Goal: Task Accomplishment & Management: Use online tool/utility

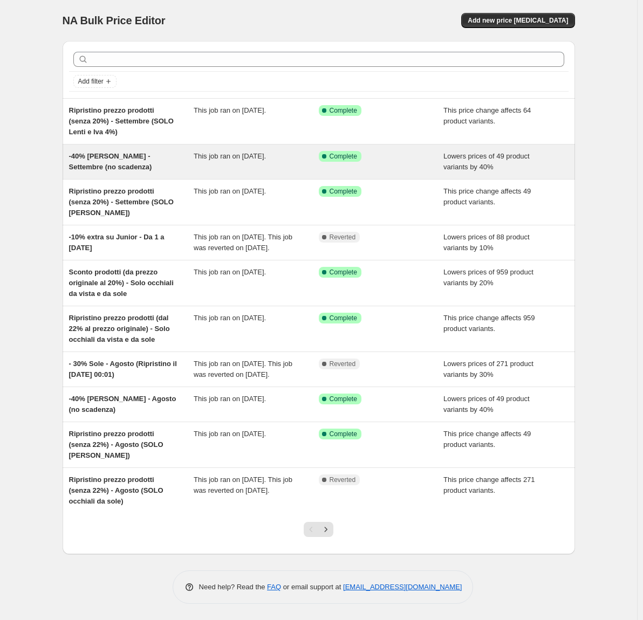
click at [284, 163] on div "This job ran on [DATE]." at bounding box center [256, 162] width 125 height 22
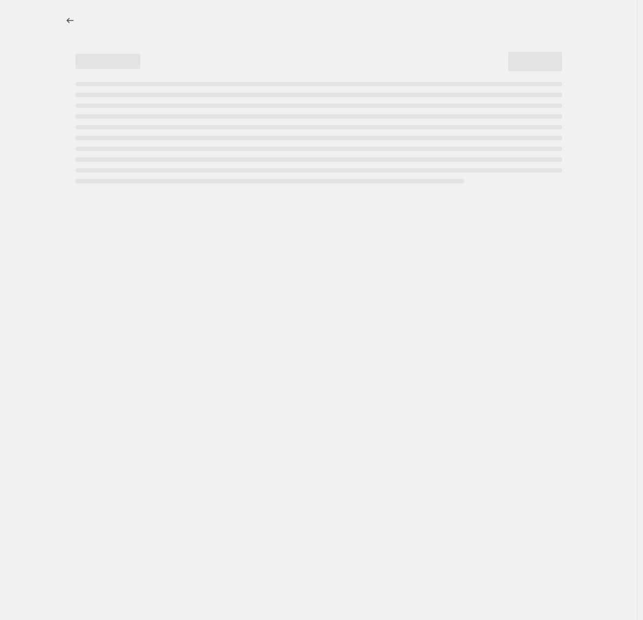
select select "percentage"
select select "collection"
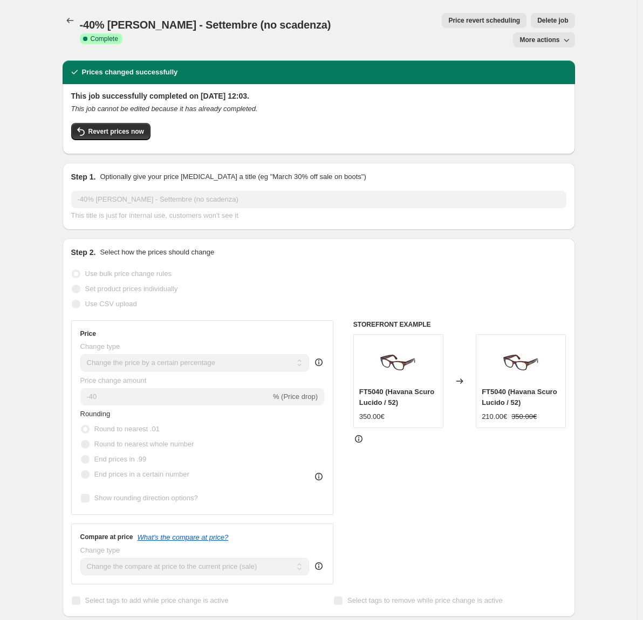
click at [448, 22] on span "Price revert scheduling" at bounding box center [484, 20] width 72 height 9
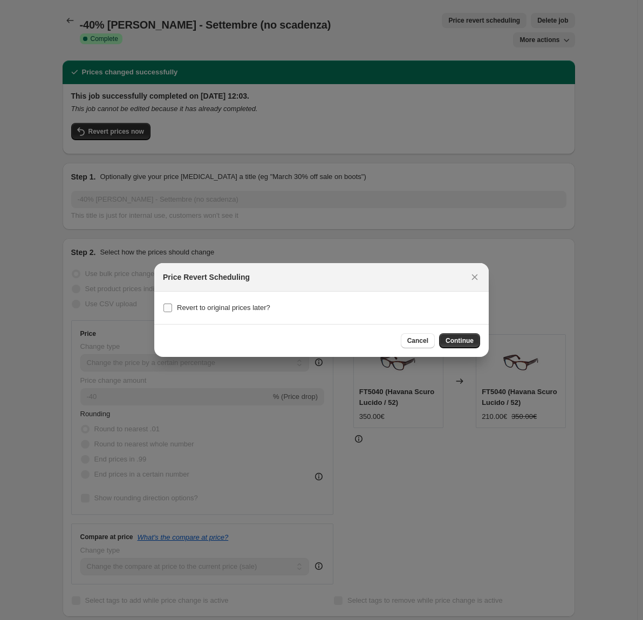
click at [230, 309] on span "Revert to original prices later?" at bounding box center [223, 308] width 93 height 8
click at [172, 309] on input "Revert to original prices later?" at bounding box center [167, 308] width 9 height 9
checkbox input "true"
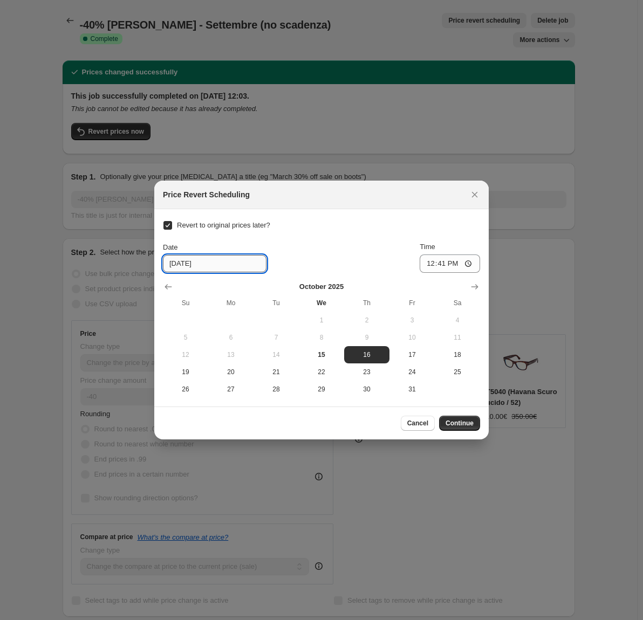
click at [226, 267] on input "10/16/2025" at bounding box center [215, 263] width 104 height 17
click at [194, 373] on span "19" at bounding box center [185, 372] width 37 height 9
type input "10/19/2025"
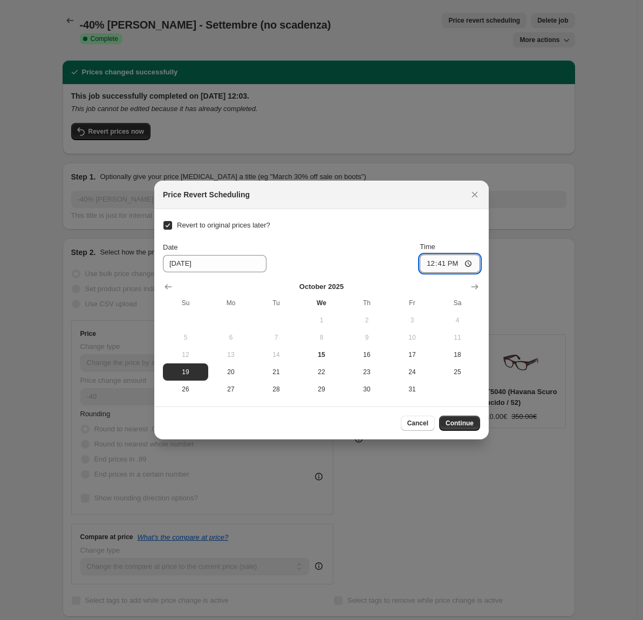
click at [437, 264] on input "12:41" at bounding box center [450, 264] width 60 height 18
click at [440, 263] on input "00:01" at bounding box center [450, 264] width 60 height 18
type input "23:50"
click at [462, 423] on span "Continue" at bounding box center [460, 423] width 28 height 9
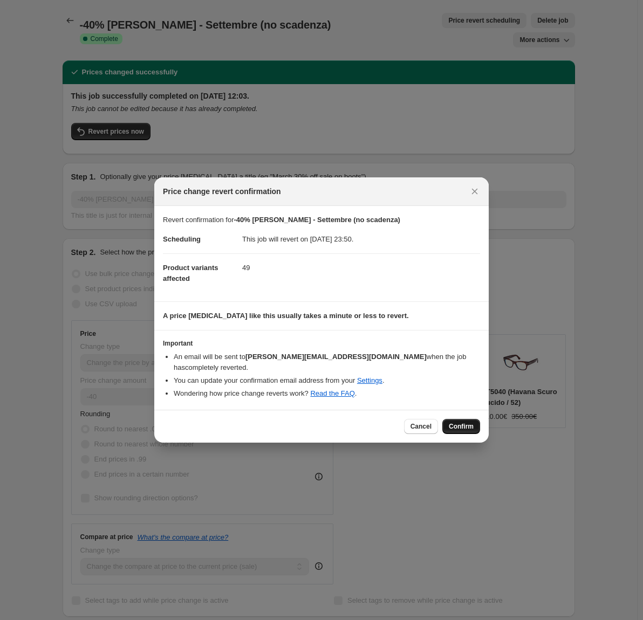
click at [470, 422] on span "Confirm" at bounding box center [461, 426] width 25 height 9
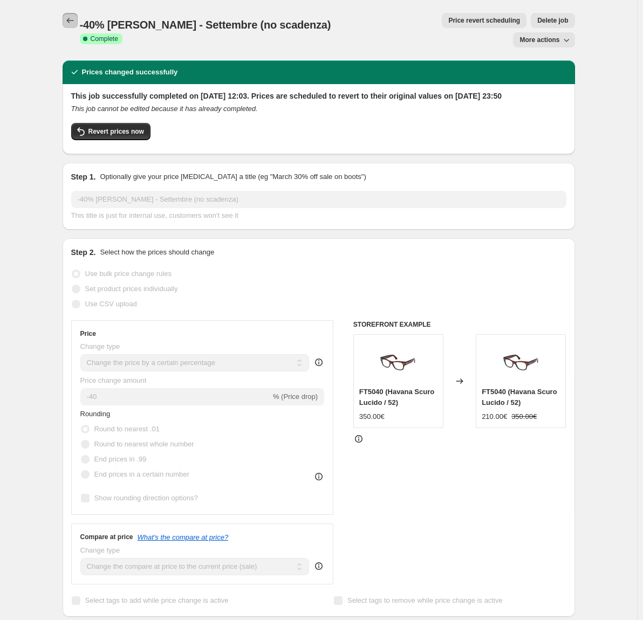
click at [71, 22] on icon "Price change jobs" at bounding box center [70, 20] width 11 height 11
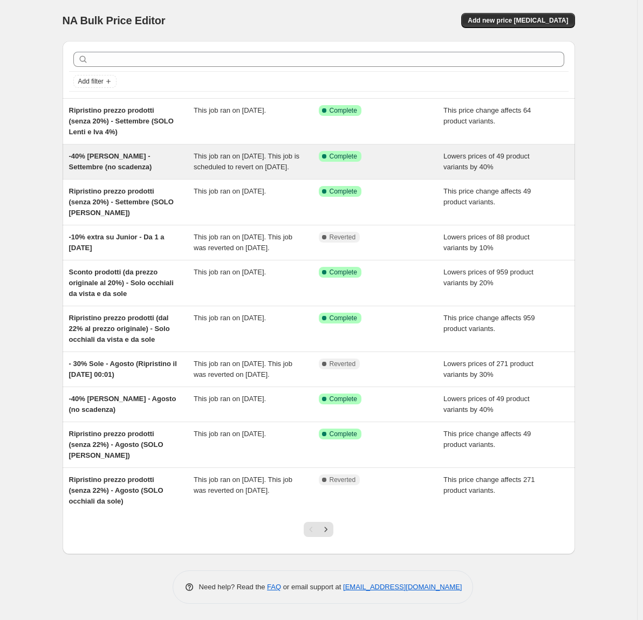
click at [420, 172] on div "Success Complete Complete" at bounding box center [381, 162] width 125 height 22
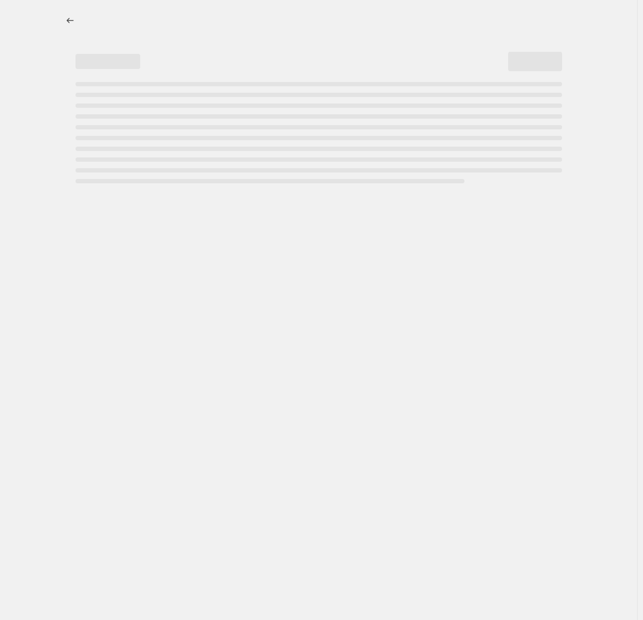
select select "percentage"
select select "collection"
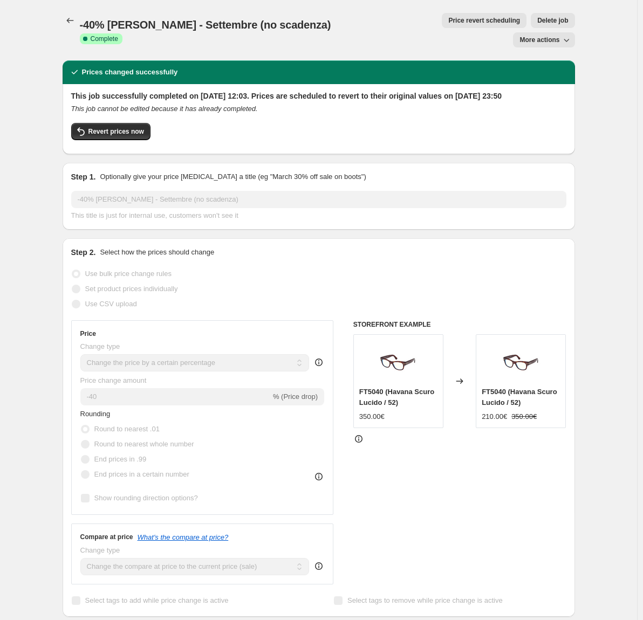
click at [543, 36] on span "More actions" at bounding box center [540, 40] width 40 height 9
click at [542, 43] on span "Copy to new job" at bounding box center [547, 43] width 50 height 8
select select "percentage"
select select "collection"
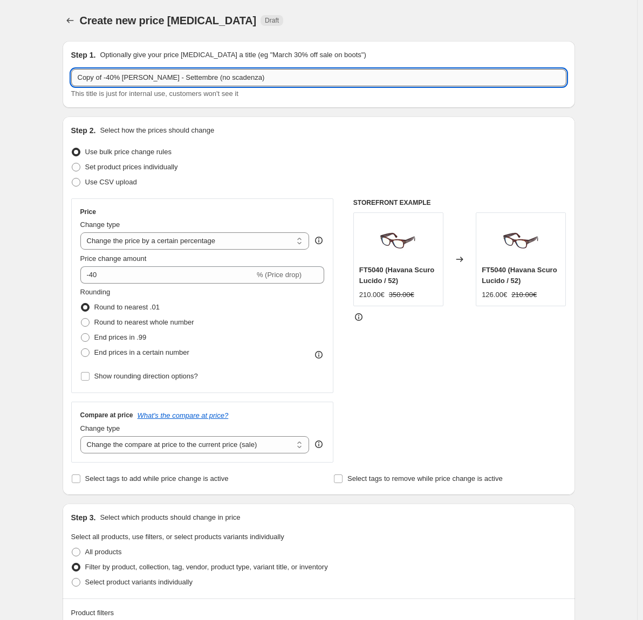
click at [110, 77] on input "Copy of -40% Tom Ford - Settembre (no scadenza)" at bounding box center [318, 77] width 495 height 17
drag, startPoint x: 301, startPoint y: 78, endPoint x: 36, endPoint y: 71, distance: 265.0
click at [36, 71] on div "Create new price change job. This page is ready Create new price change job Dra…" at bounding box center [318, 600] width 637 height 1200
click at [107, 74] on input "Copy of -40% Tom Ford - Settembre (no scadenza)" at bounding box center [318, 77] width 495 height 17
drag, startPoint x: 109, startPoint y: 79, endPoint x: 67, endPoint y: 79, distance: 41.5
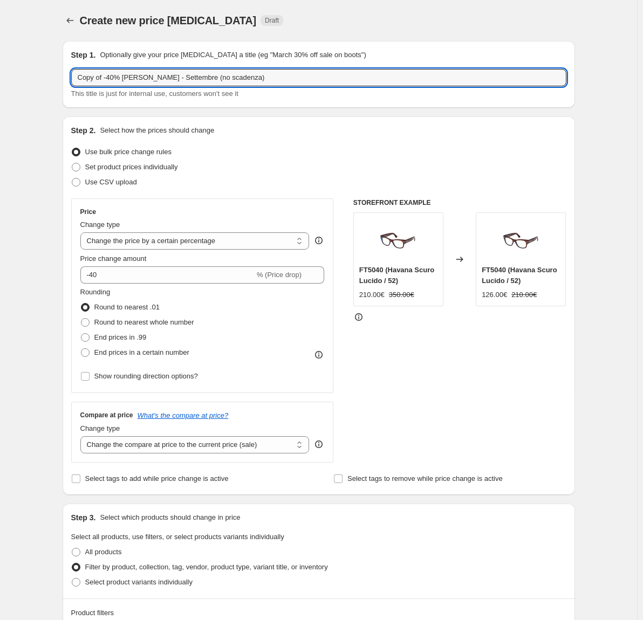
click at [67, 79] on div "Step 1. Optionally give your price change job a title (eg "March 30% off sale o…" at bounding box center [319, 74] width 513 height 67
drag, startPoint x: 160, startPoint y: 79, endPoint x: 192, endPoint y: 79, distance: 31.8
click at [192, 79] on input "Fuori Tutto Week -40% Tom Ford - Settembre (no scadenza)" at bounding box center [318, 77] width 495 height 17
click at [173, 79] on input "Fuori Tutto Week -40% - Settembre (no scadenza)" at bounding box center [318, 77] width 495 height 17
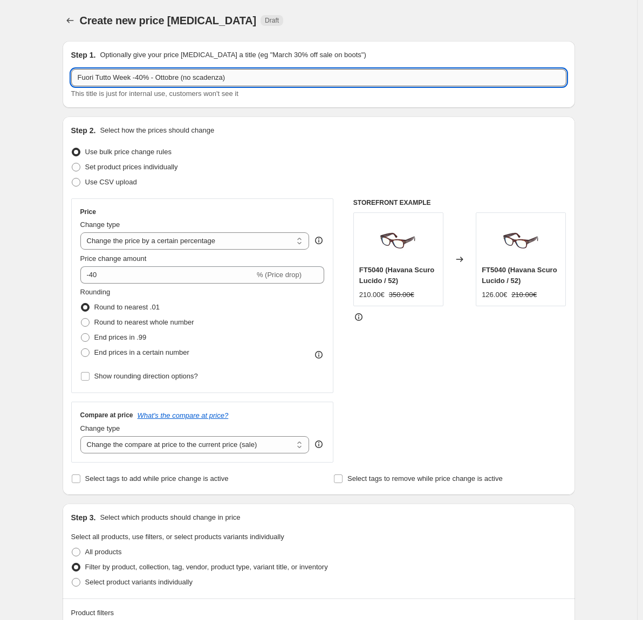
drag, startPoint x: 237, startPoint y: 76, endPoint x: 195, endPoint y: 75, distance: 42.1
click at [195, 75] on input "Fuori Tutto Week -40% - Ottobre (no scadenza)" at bounding box center [318, 77] width 495 height 17
type input "Fuori Tutto Week -40% - Ottobre (scadenza 27/10 00:01)"
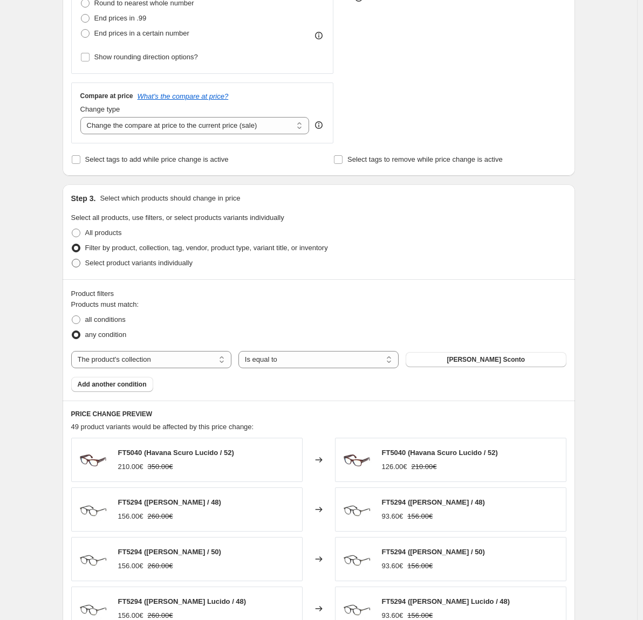
scroll to position [324, 0]
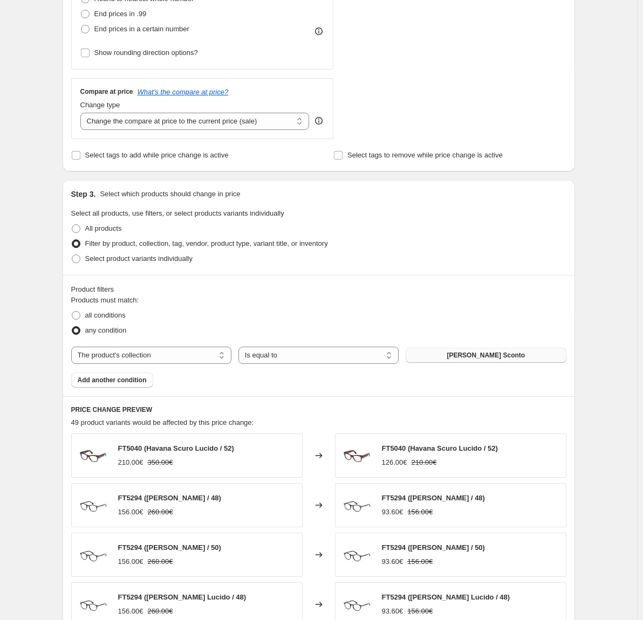
click at [465, 358] on span "Tom Ford Sconto" at bounding box center [486, 355] width 78 height 9
click at [133, 377] on span "Add another condition" at bounding box center [112, 380] width 69 height 9
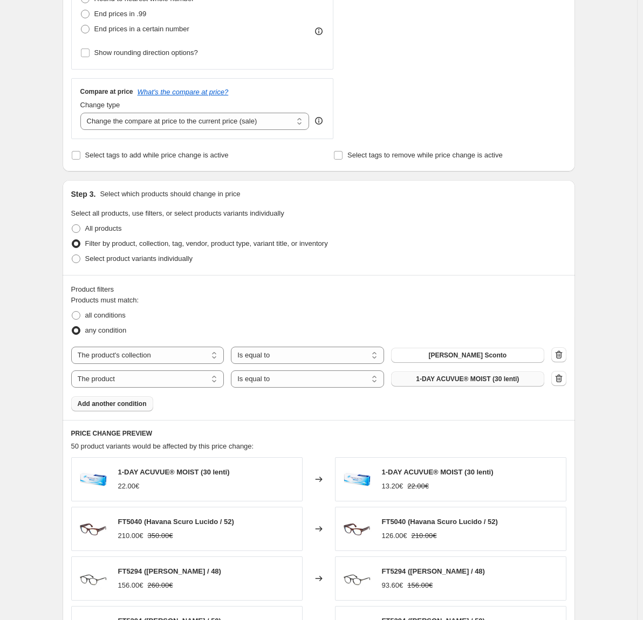
click at [462, 375] on span "1-DAY ACUVUE® MOIST (30 lenti)" at bounding box center [467, 379] width 103 height 9
click at [166, 380] on select "The product The product's collection The product's tag The product's vendor The…" at bounding box center [147, 379] width 153 height 17
select select "collection"
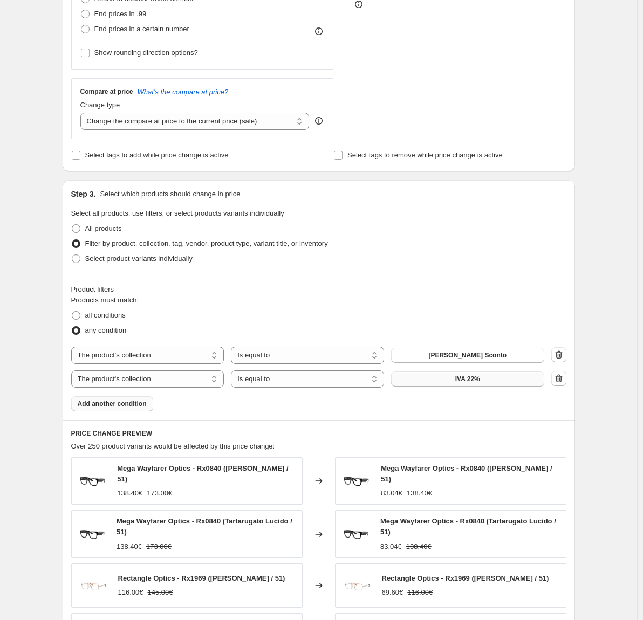
click at [485, 384] on button "IVA 22%" at bounding box center [467, 379] width 153 height 15
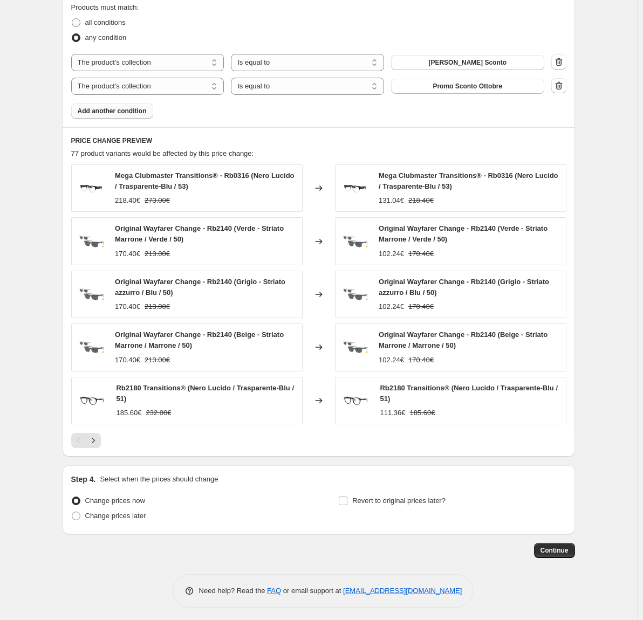
scroll to position [620, 0]
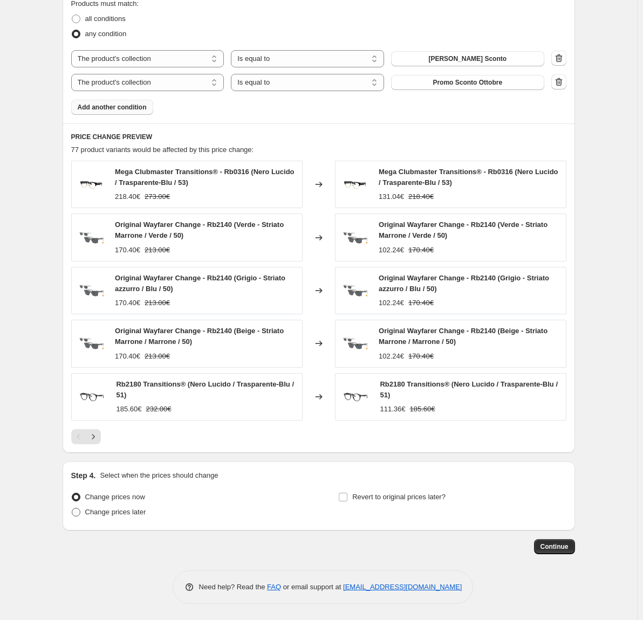
click at [146, 512] on span "Change prices later" at bounding box center [115, 512] width 61 height 8
click at [72, 509] on input "Change prices later" at bounding box center [72, 508] width 1 height 1
radio input "true"
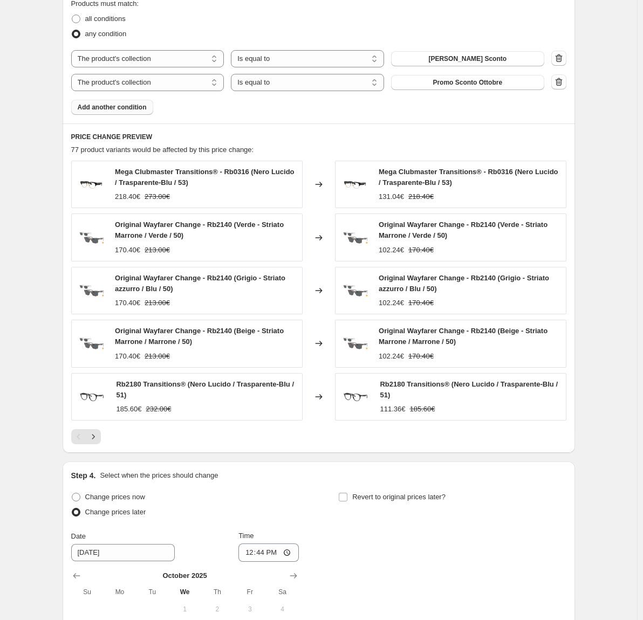
scroll to position [805, 0]
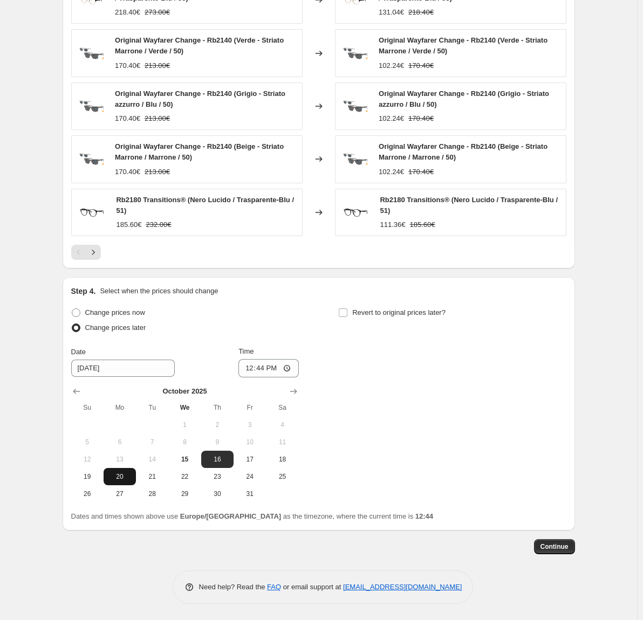
click at [124, 479] on span "20" at bounding box center [120, 477] width 24 height 9
type input "10/20/2025"
click at [262, 369] on input "12:44" at bounding box center [268, 368] width 60 height 18
type input "00:01"
click at [347, 314] on input "Revert to original prices later?" at bounding box center [343, 313] width 9 height 9
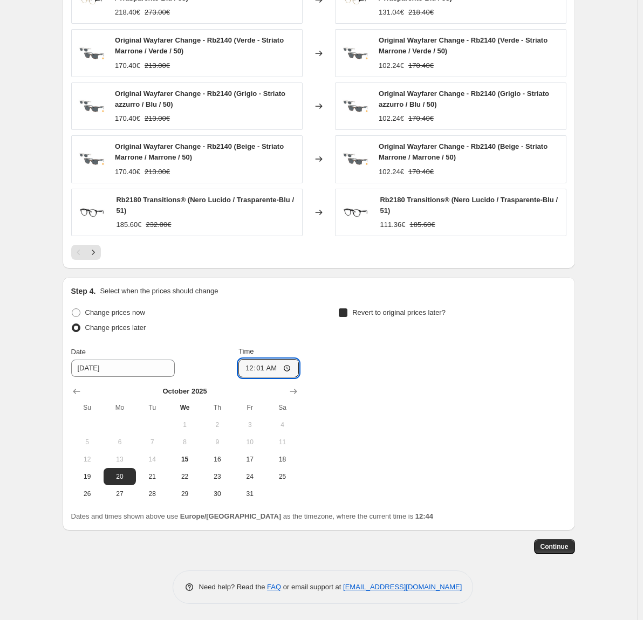
checkbox input "true"
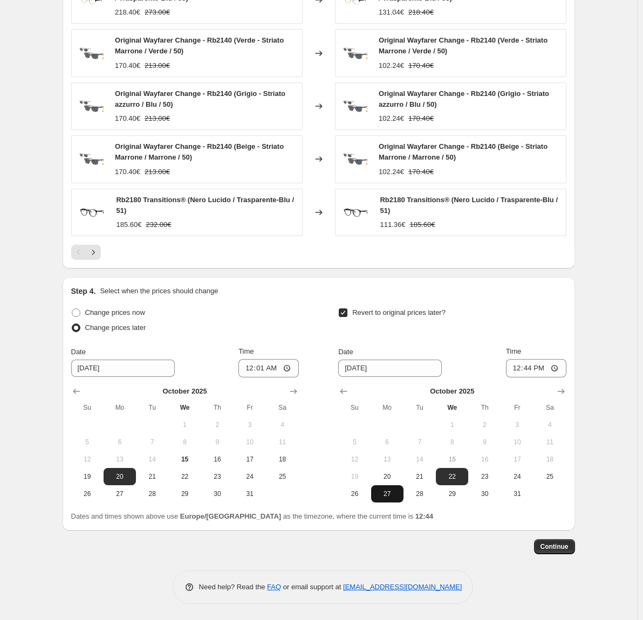
click at [385, 493] on span "27" at bounding box center [388, 494] width 24 height 9
type input "10/27/2025"
click at [530, 369] on input "12:44" at bounding box center [536, 368] width 60 height 18
type input "00:01"
click at [552, 328] on div "Revert to original prices later?" at bounding box center [452, 321] width 228 height 32
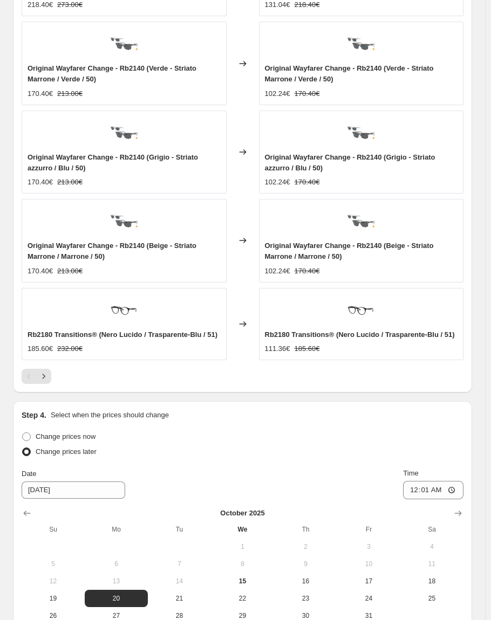
scroll to position [1325, 0]
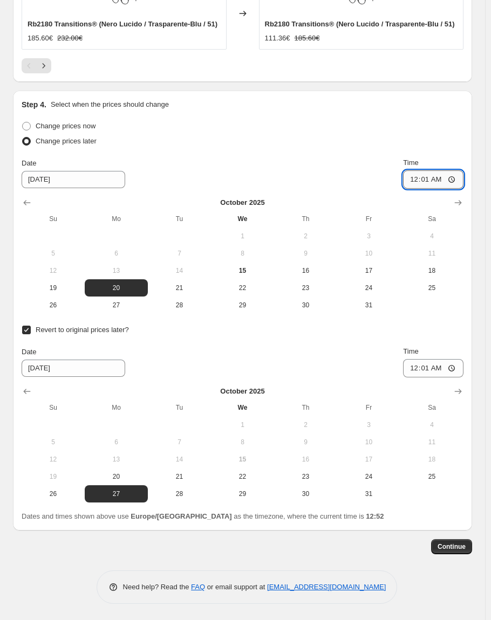
click at [441, 184] on input "00:01" at bounding box center [433, 179] width 60 height 18
click at [427, 179] on input "00:01" at bounding box center [433, 179] width 60 height 18
click at [442, 180] on input "01:01" at bounding box center [433, 179] width 60 height 18
type input "01:30"
click at [461, 546] on span "Continue" at bounding box center [452, 547] width 28 height 9
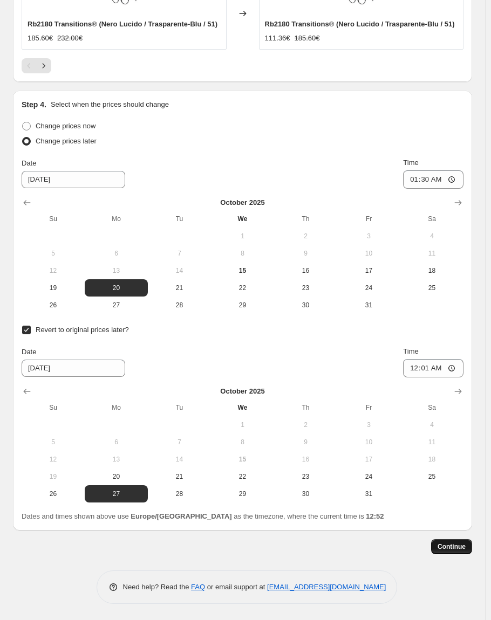
scroll to position [0, 0]
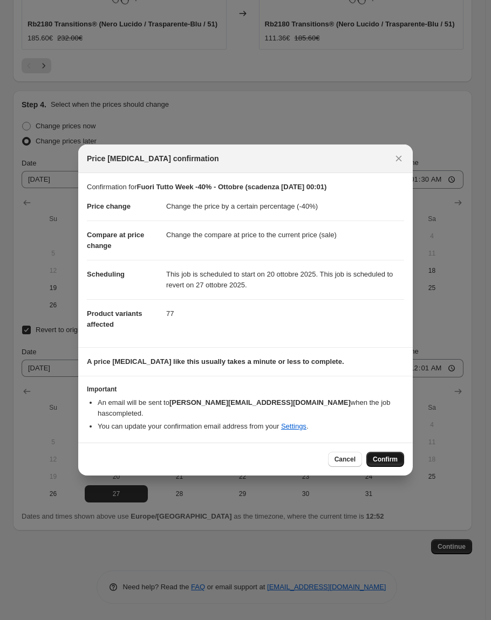
click at [383, 458] on span "Confirm" at bounding box center [385, 459] width 25 height 9
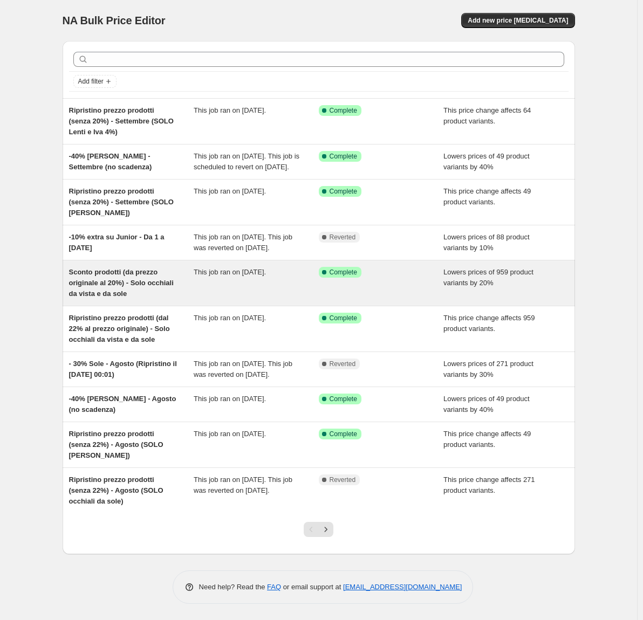
click at [131, 299] on div "Sconto prodotti (da prezzo originale al 20%) - Solo occhiali da vista e da sole" at bounding box center [131, 283] width 125 height 32
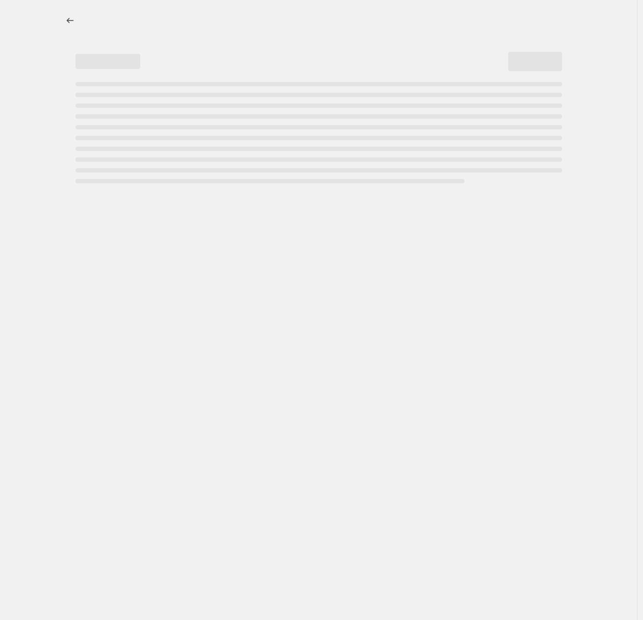
select select "percentage"
select select "collection"
select select "not_equal"
select select "collection"
select select "not_equal"
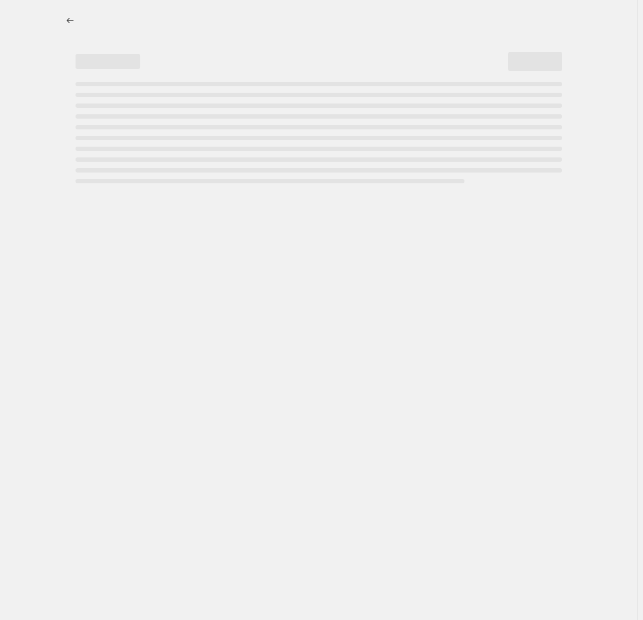
select select "tag"
select select "collection"
select select "not_equal"
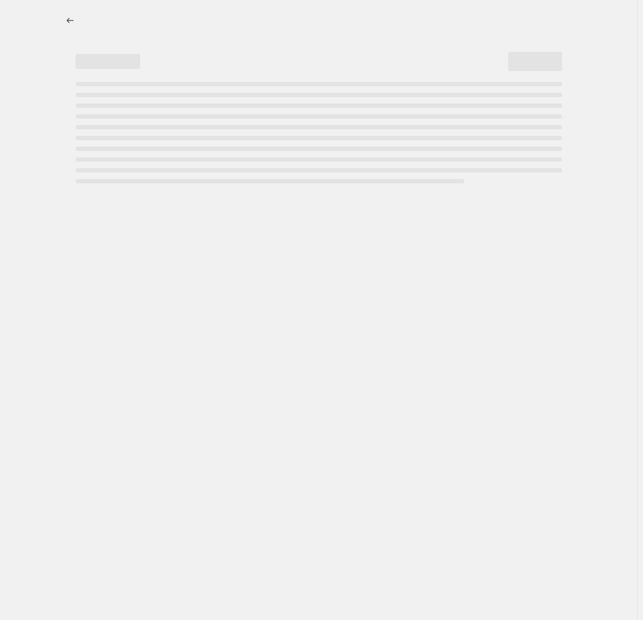
select select "collection"
select select "not_equal"
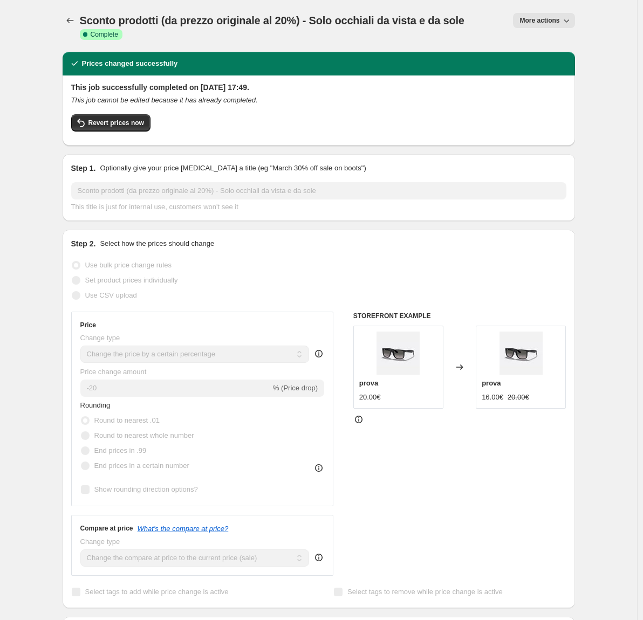
click at [541, 22] on span "More actions" at bounding box center [540, 20] width 40 height 9
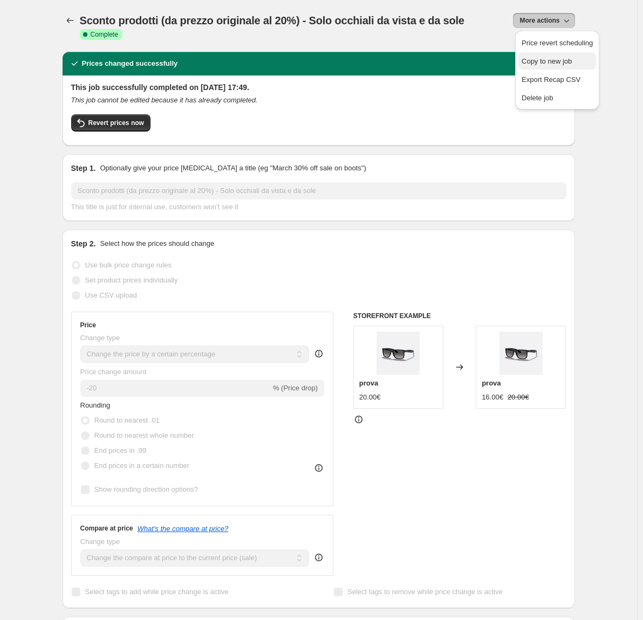
click at [538, 64] on span "Copy to new job" at bounding box center [547, 61] width 50 height 8
select select "percentage"
select select "collection"
select select "not_equal"
select select "collection"
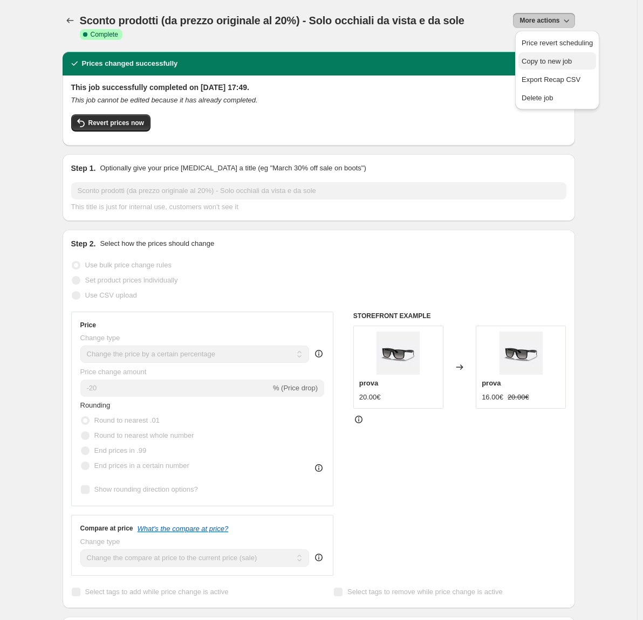
select select "not_equal"
select select "tag"
select select "collection"
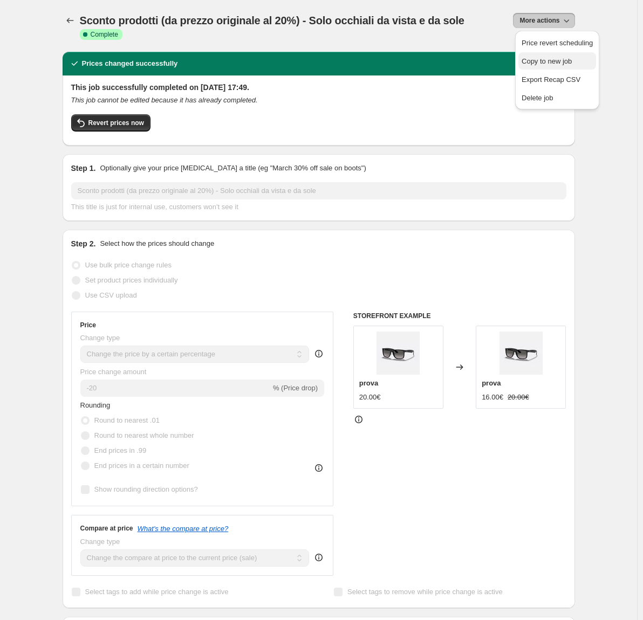
select select "not_equal"
select select "collection"
select select "not_equal"
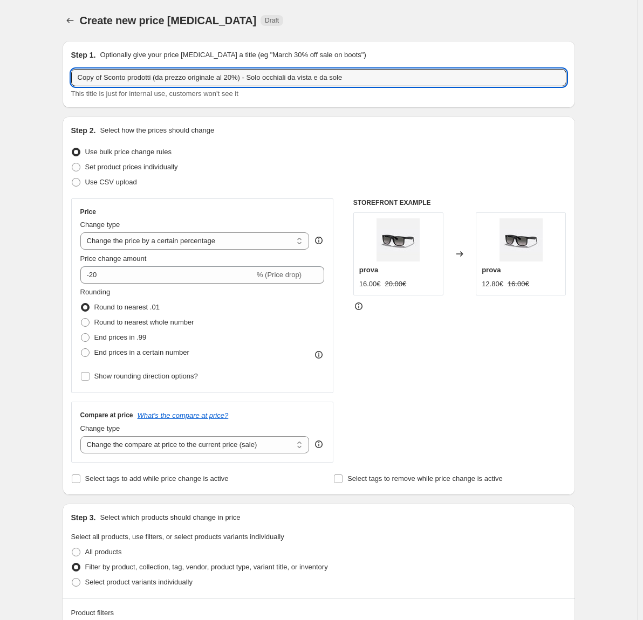
drag, startPoint x: 132, startPoint y: 79, endPoint x: 52, endPoint y: 80, distance: 79.9
drag, startPoint x: 267, startPoint y: 78, endPoint x: 395, endPoint y: 76, distance: 127.9
click at [395, 76] on input "Ripristino sconto prodotti (da prezzo originale al 20%) - Solo occhiali da vist…" at bounding box center [318, 77] width 495 height 17
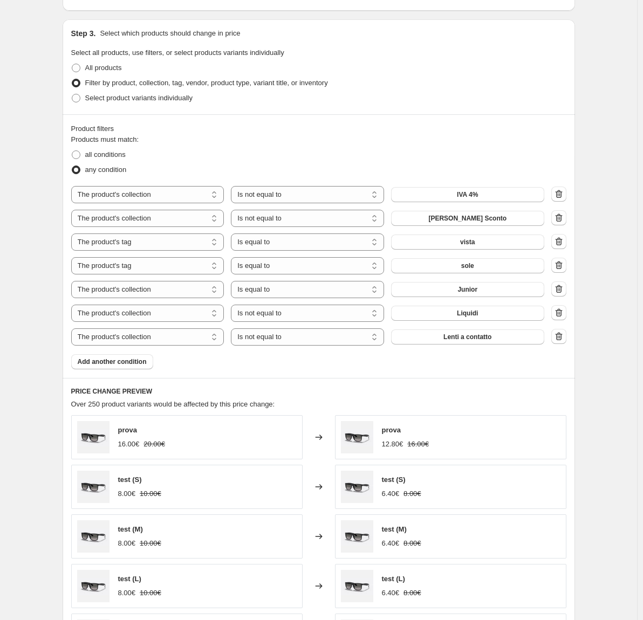
scroll to position [486, 0]
type input "Ripristino sconto prodotti (da prezzo originale al 20%) - Solo Promo Ottobre"
click at [561, 197] on icon "button" at bounding box center [559, 193] width 11 height 11
select select "tag"
select select "equal"
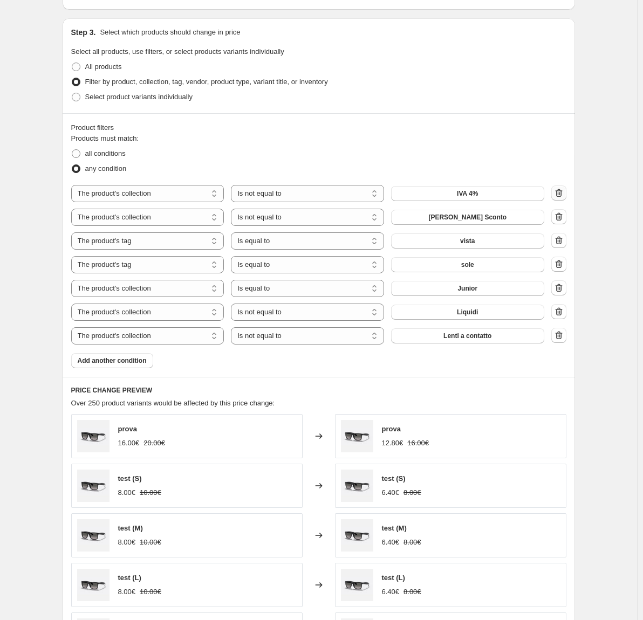
select select "collection"
select select "not_equal"
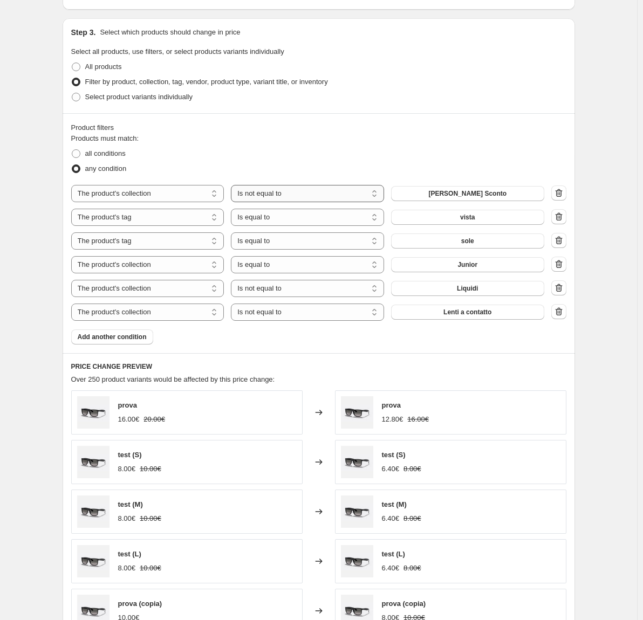
click at [366, 198] on select "Is equal to Is not equal to" at bounding box center [307, 193] width 153 height 17
select select "equal"
click at [561, 216] on icon "button" at bounding box center [559, 217] width 11 height 11
select select "collection"
select select "not_equal"
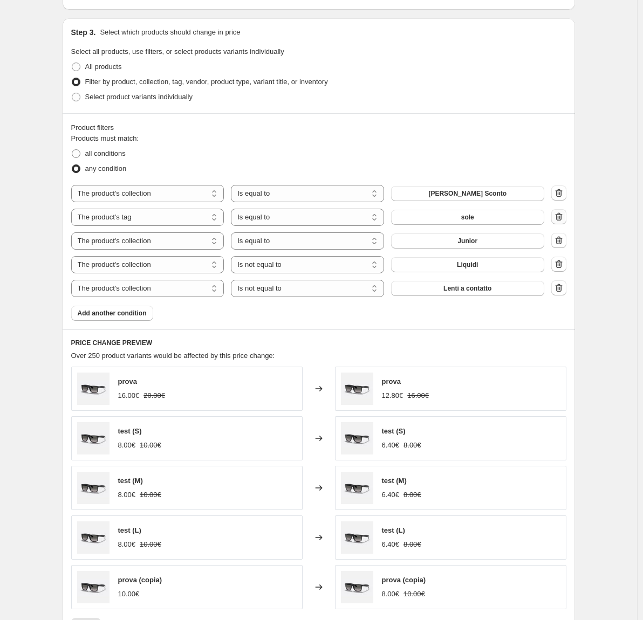
click at [562, 219] on icon "button" at bounding box center [559, 217] width 11 height 11
select select "collection"
select select "not_equal"
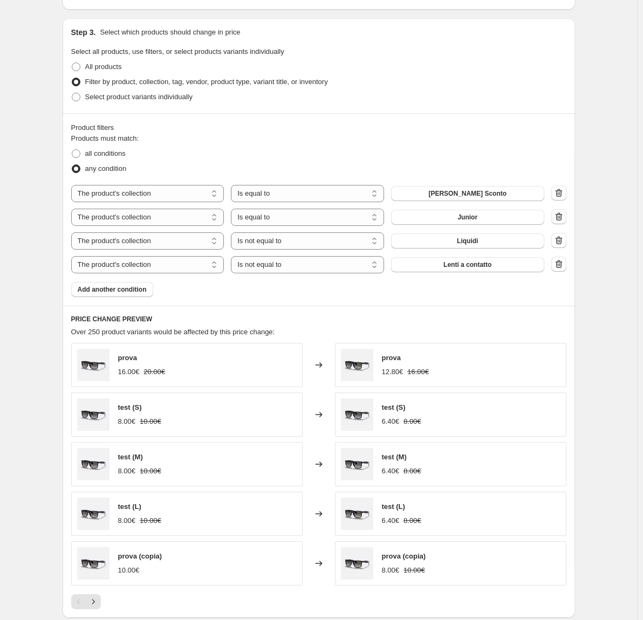
click at [562, 219] on icon "button" at bounding box center [559, 217] width 11 height 11
select select "not_equal"
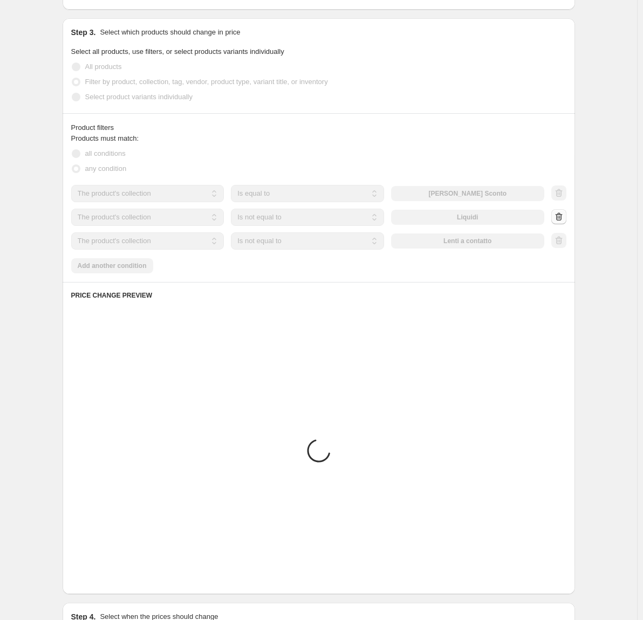
click at [562, 219] on div at bounding box center [558, 217] width 15 height 16
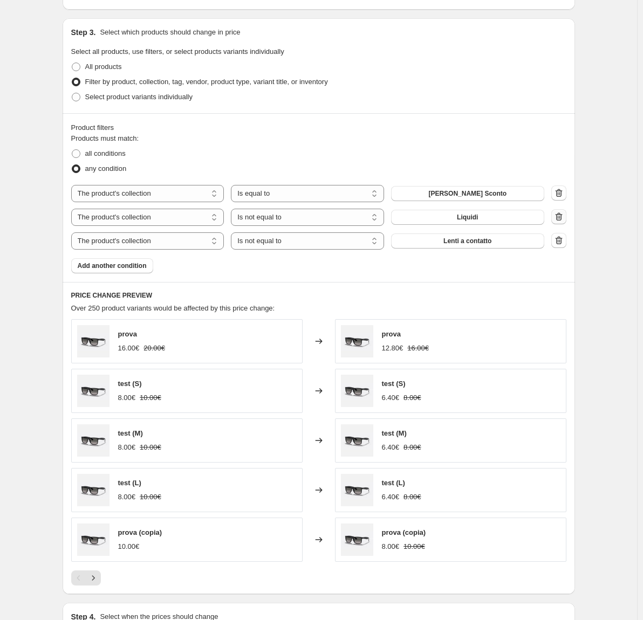
click at [562, 219] on icon "button" at bounding box center [559, 217] width 11 height 11
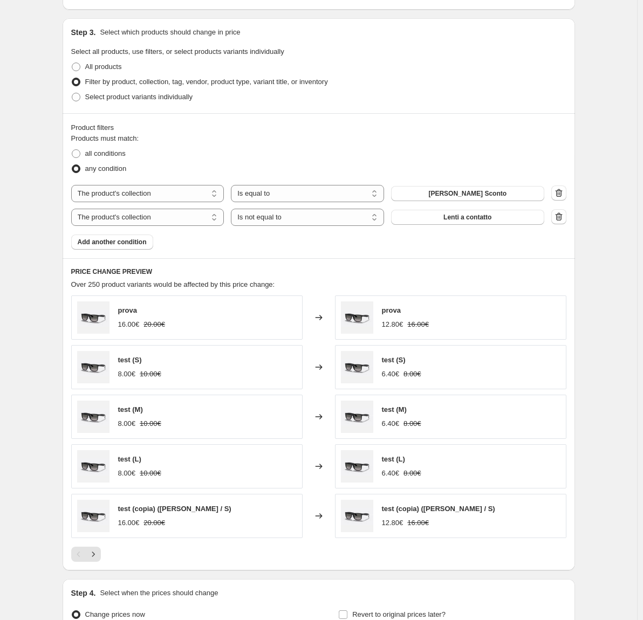
click at [562, 217] on icon "button" at bounding box center [558, 217] width 7 height 8
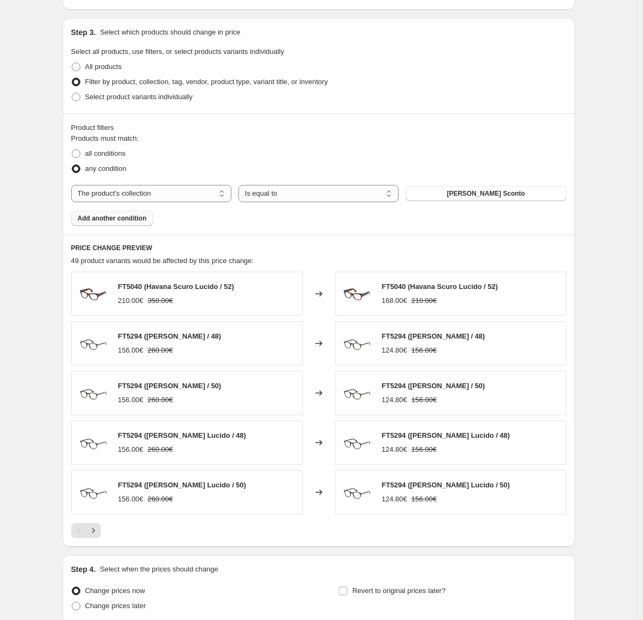
click at [102, 221] on span "Add another condition" at bounding box center [112, 218] width 69 height 9
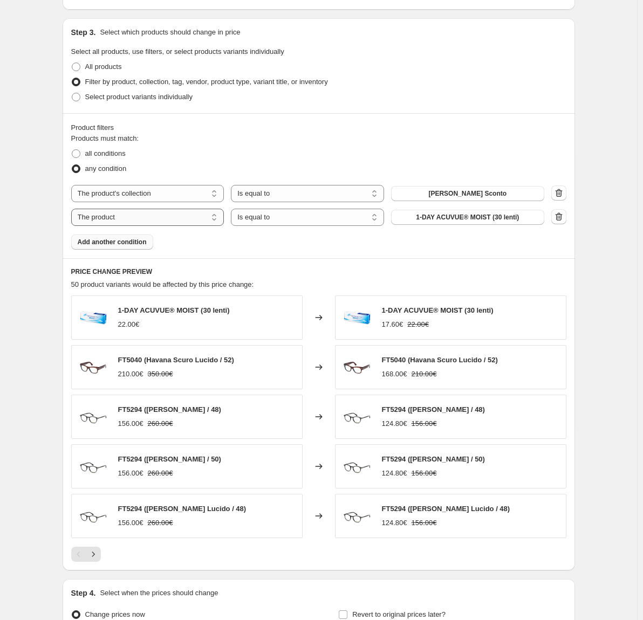
click at [147, 221] on select "The product The product's collection The product's tag The product's vendor The…" at bounding box center [147, 217] width 153 height 17
select select "collection"
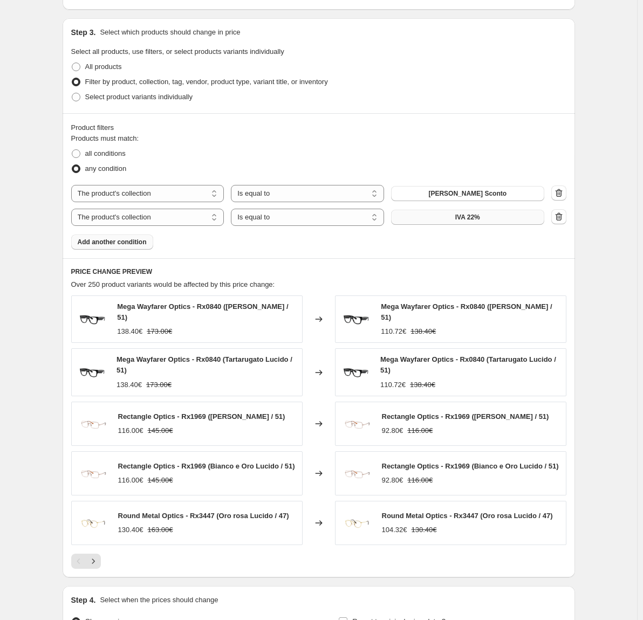
click at [476, 218] on span "IVA 22%" at bounding box center [467, 217] width 25 height 9
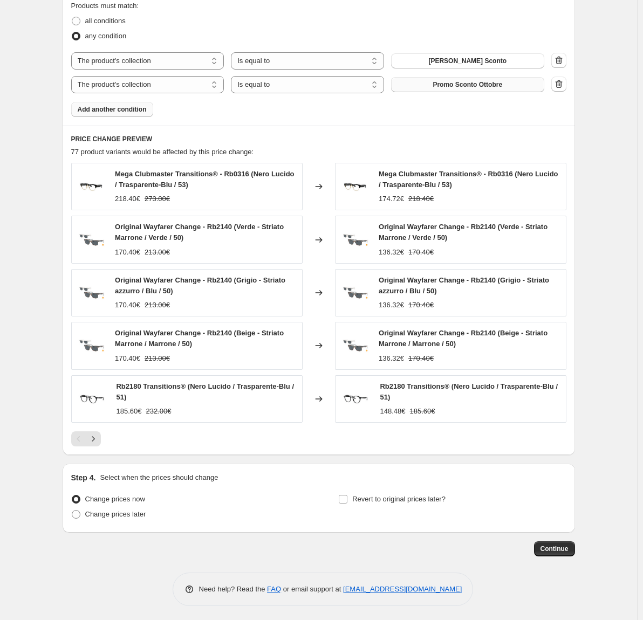
scroll to position [620, 0]
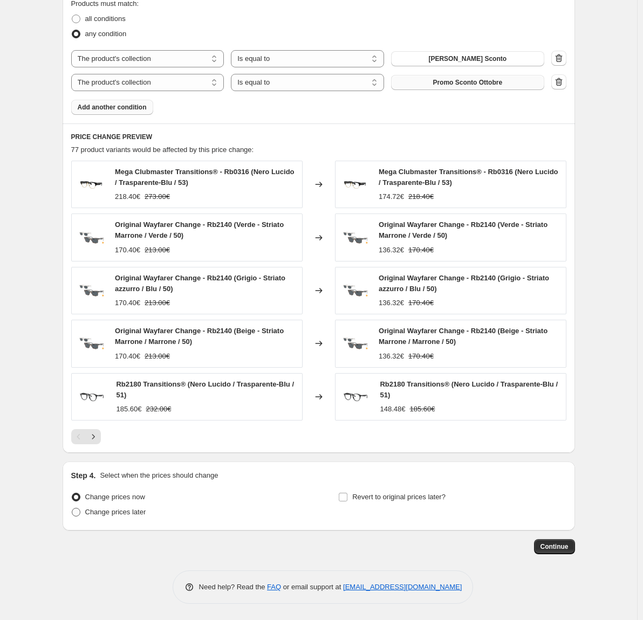
click at [92, 515] on span "Change prices later" at bounding box center [115, 512] width 61 height 8
click at [72, 509] on input "Change prices later" at bounding box center [72, 508] width 1 height 1
radio input "true"
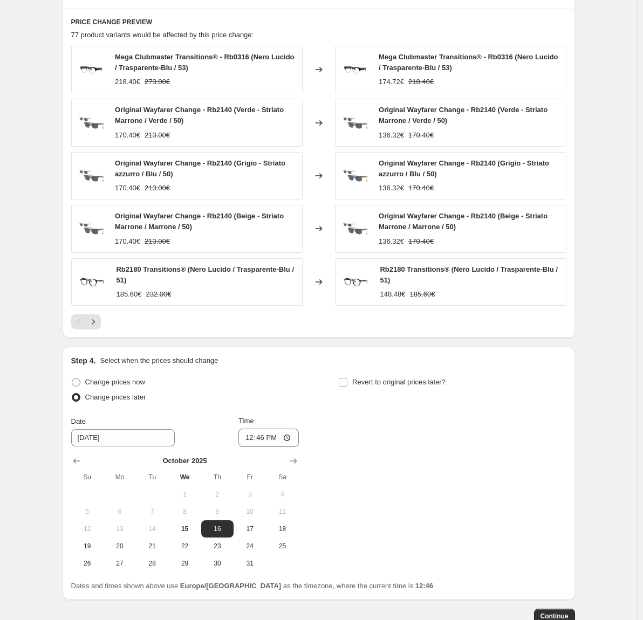
scroll to position [782, 0]
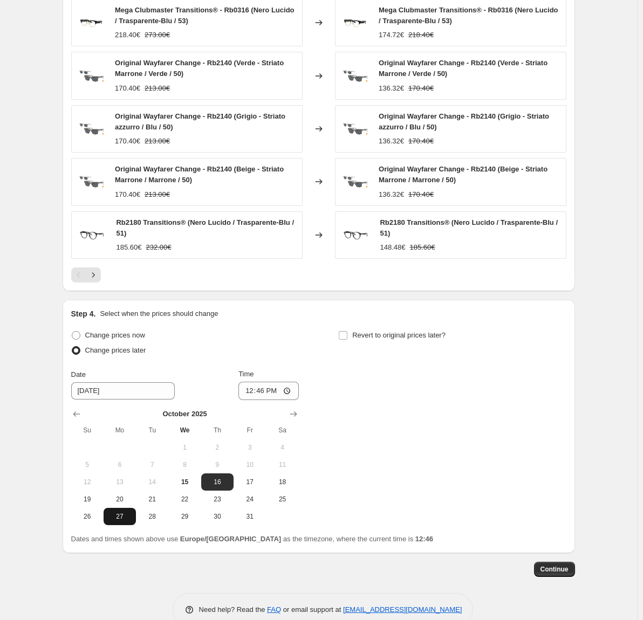
click at [123, 520] on span "27" at bounding box center [120, 517] width 24 height 9
type input "10/27/2025"
click at [263, 390] on input "12:46" at bounding box center [268, 391] width 60 height 18
click at [292, 391] on input "12:46" at bounding box center [268, 391] width 60 height 18
click at [262, 395] on input "12:46" at bounding box center [268, 391] width 60 height 18
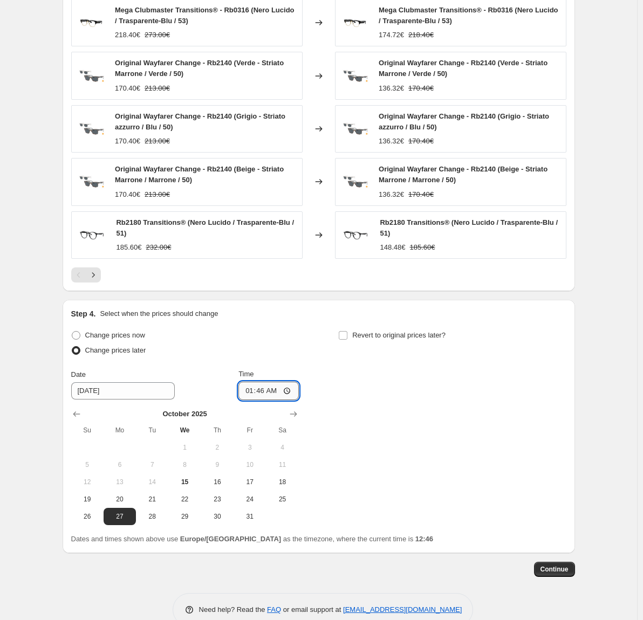
click at [274, 390] on input "01:46" at bounding box center [268, 391] width 60 height 18
click at [395, 425] on div "Change prices now Change prices later Date 10/27/2025 Time 01:00 October 2025 S…" at bounding box center [318, 426] width 495 height 197
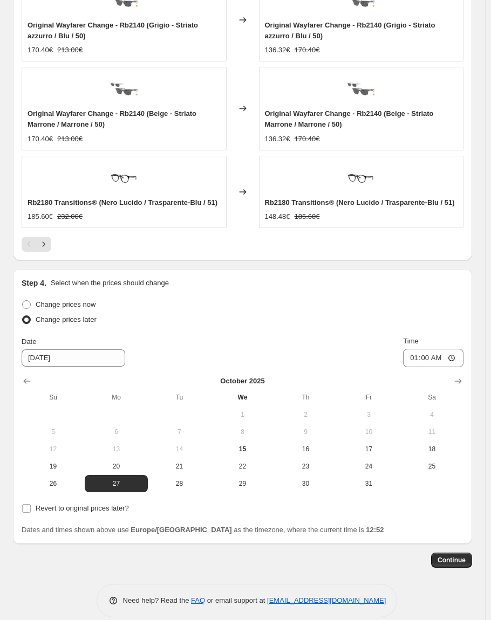
scroll to position [1160, 0]
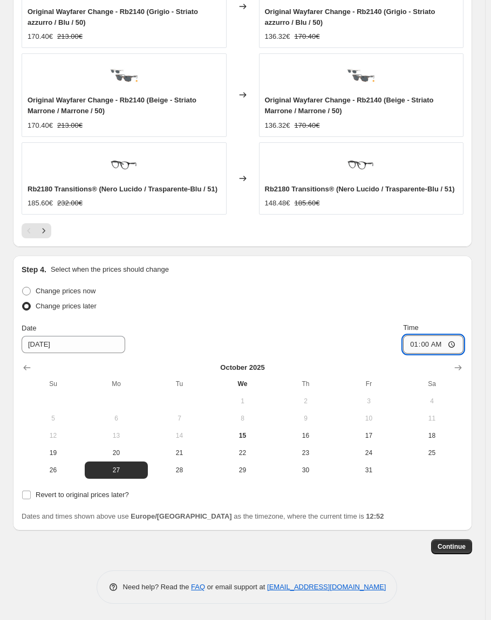
click at [442, 345] on input "01:00" at bounding box center [433, 345] width 60 height 18
type input "01:30"
click at [456, 548] on span "Continue" at bounding box center [452, 547] width 28 height 9
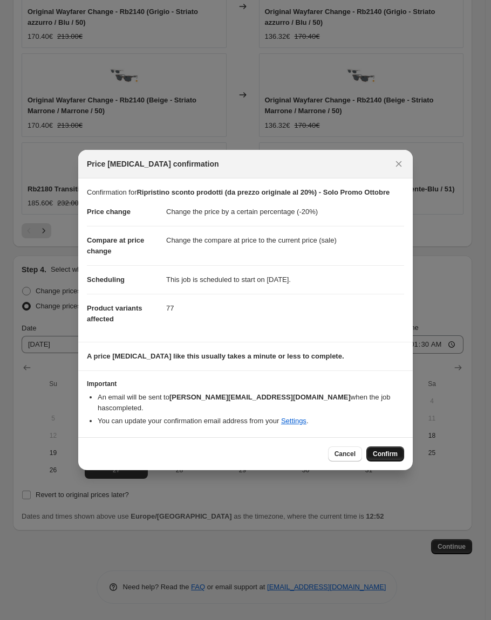
click at [394, 452] on span "Confirm" at bounding box center [385, 454] width 25 height 9
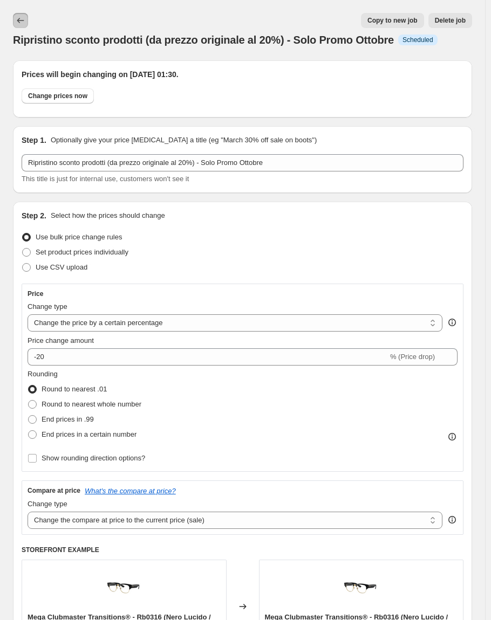
click at [23, 23] on icon "Price change jobs" at bounding box center [20, 20] width 11 height 11
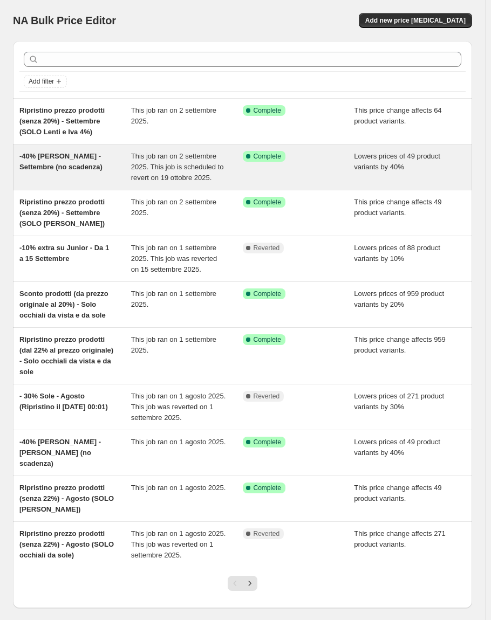
click at [74, 166] on div "-40% [PERSON_NAME] - Settembre (no scadenza)" at bounding box center [75, 167] width 112 height 32
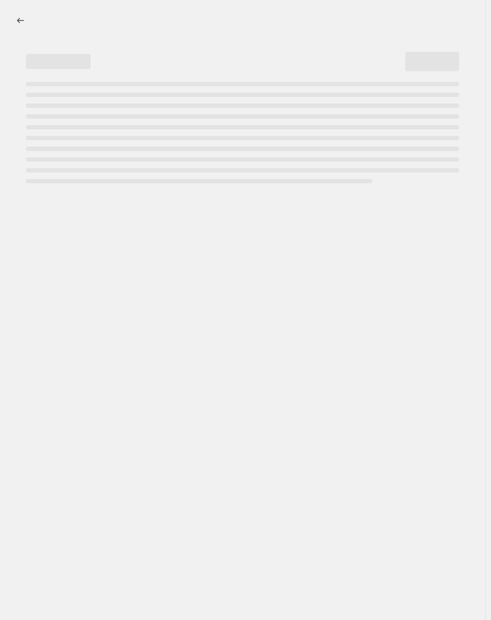
select select "percentage"
select select "collection"
